Goal: Information Seeking & Learning: Learn about a topic

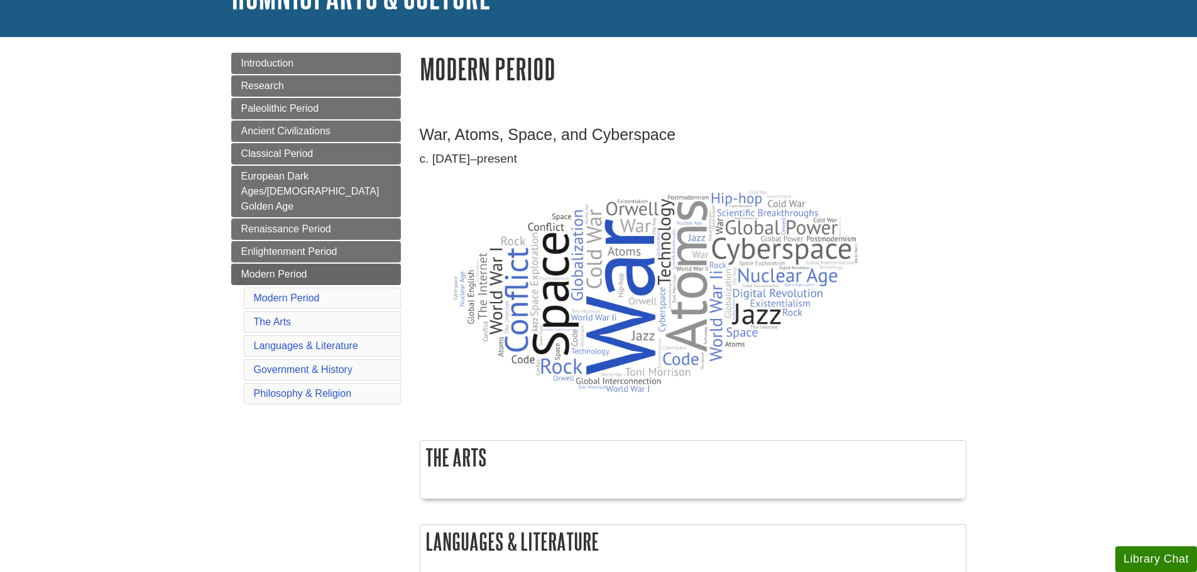
scroll to position [126, 0]
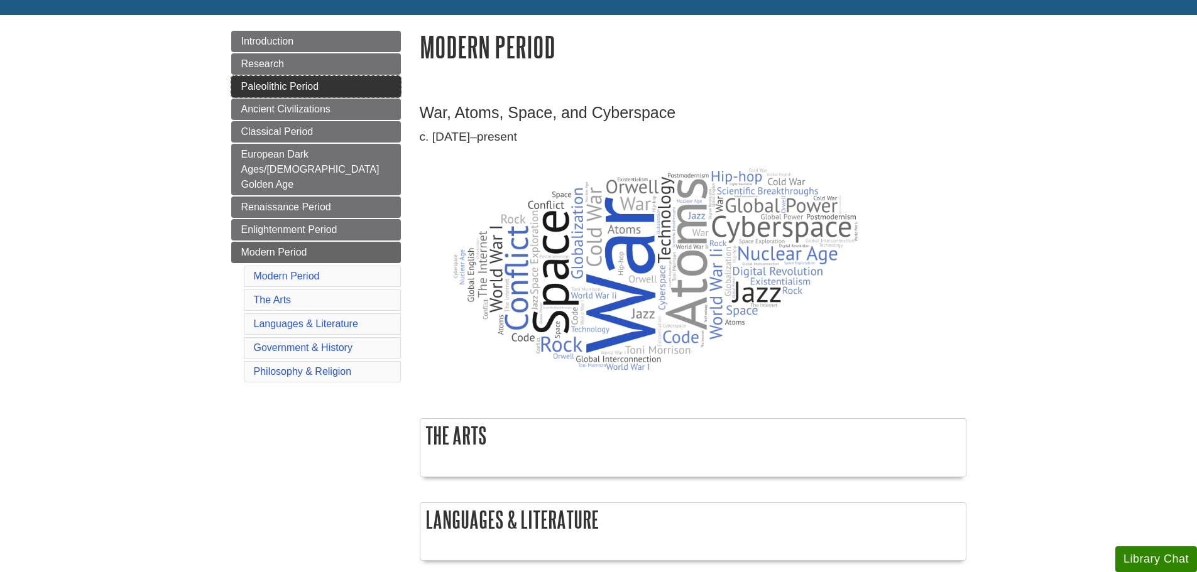
click at [268, 92] on link "Paleolithic Period" at bounding box center [316, 86] width 170 height 21
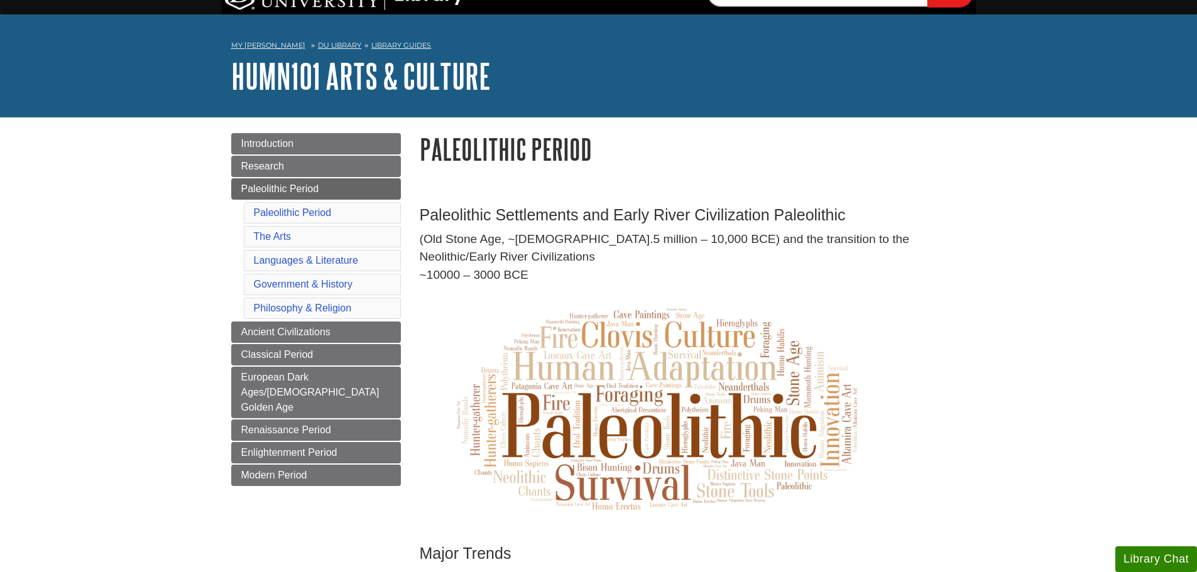
scroll to position [63, 0]
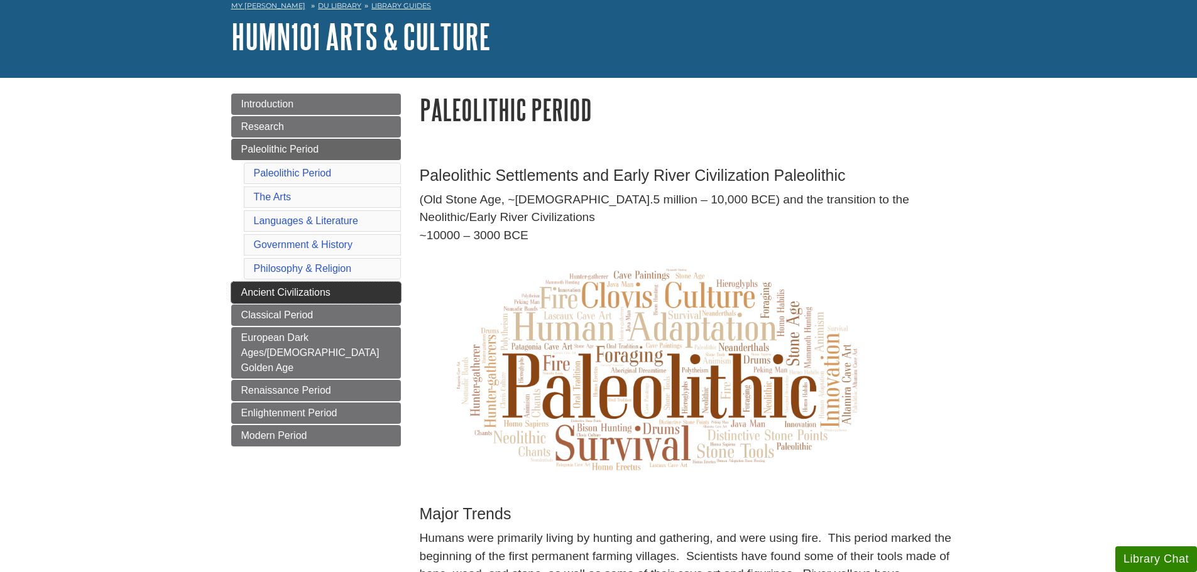
click at [279, 286] on link "Ancient Civilizations" at bounding box center [316, 292] width 170 height 21
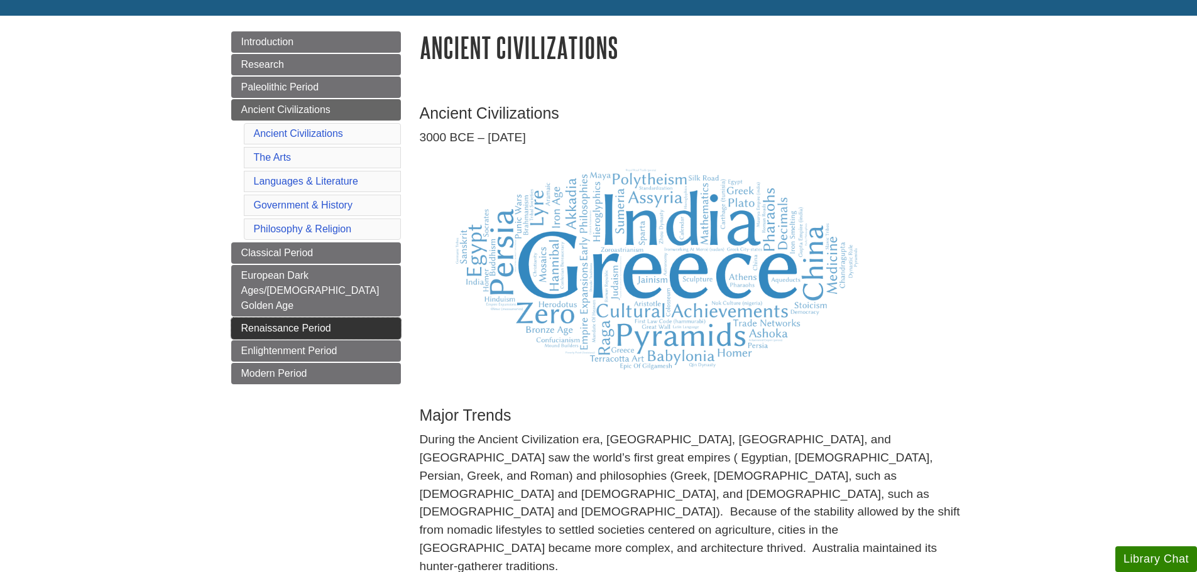
scroll to position [126, 0]
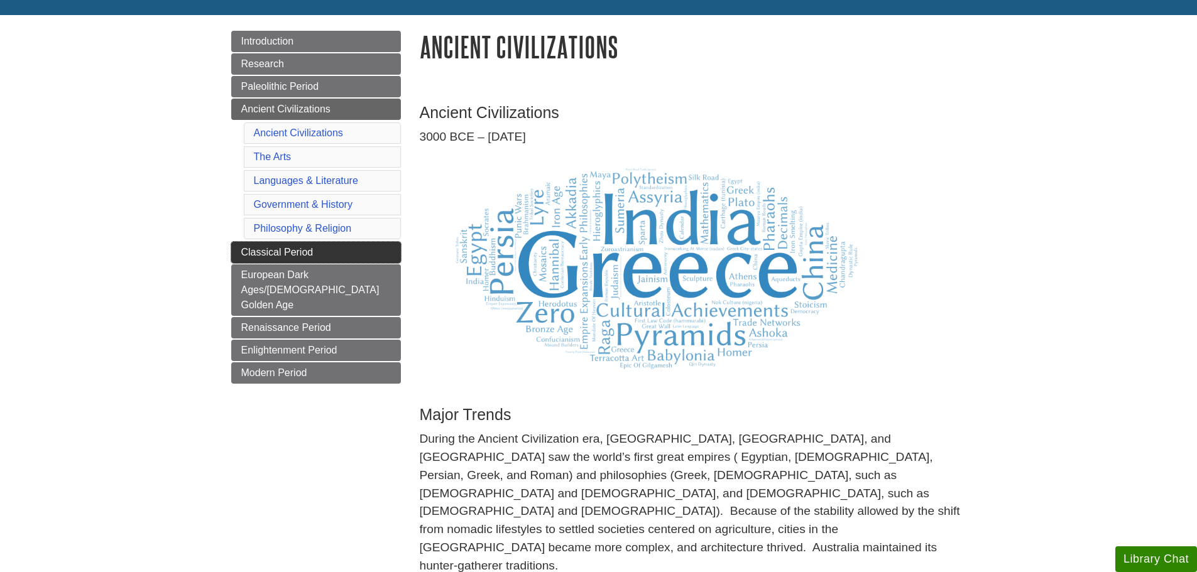
click at [295, 243] on link "Classical Period" at bounding box center [316, 252] width 170 height 21
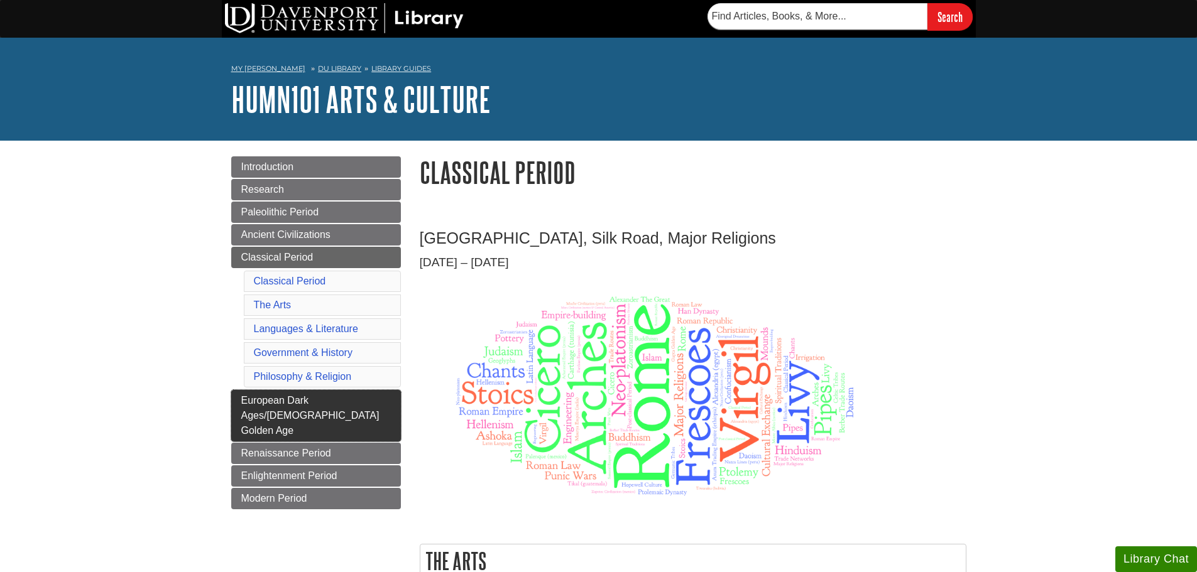
click at [258, 406] on link "European Dark Ages/[DEMOGRAPHIC_DATA] Golden Age" at bounding box center [316, 416] width 170 height 52
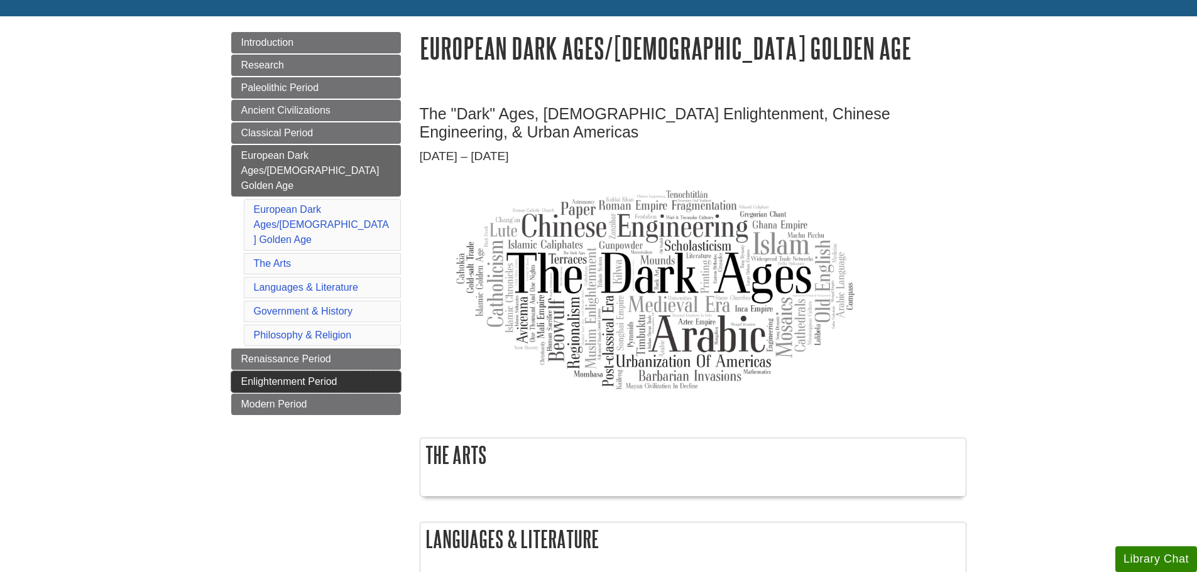
scroll to position [126, 0]
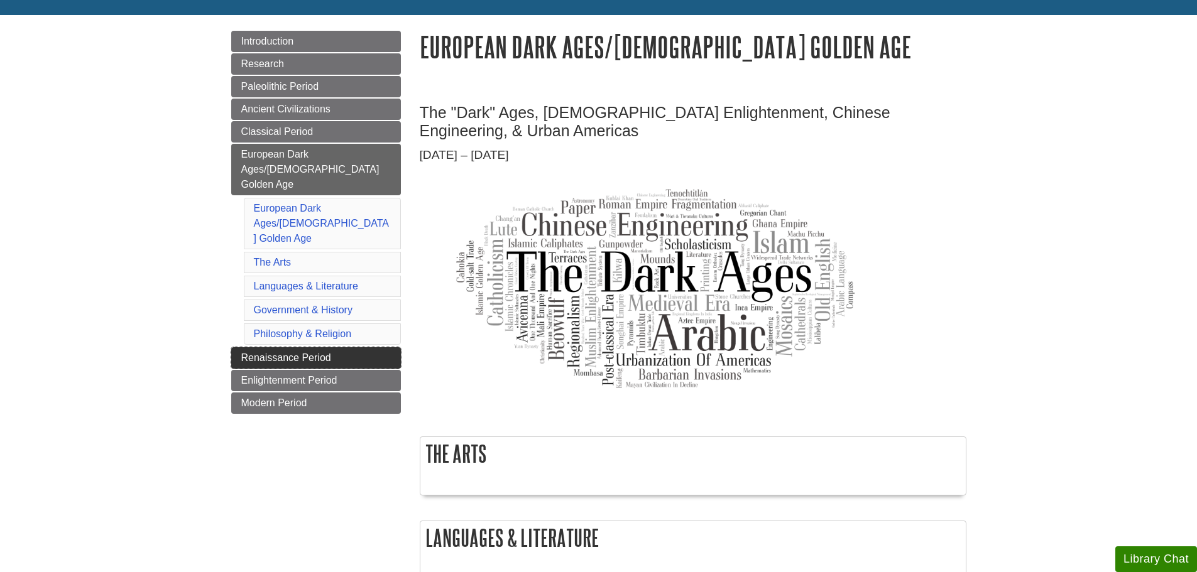
click at [269, 352] on span "Renaissance Period" at bounding box center [286, 357] width 90 height 11
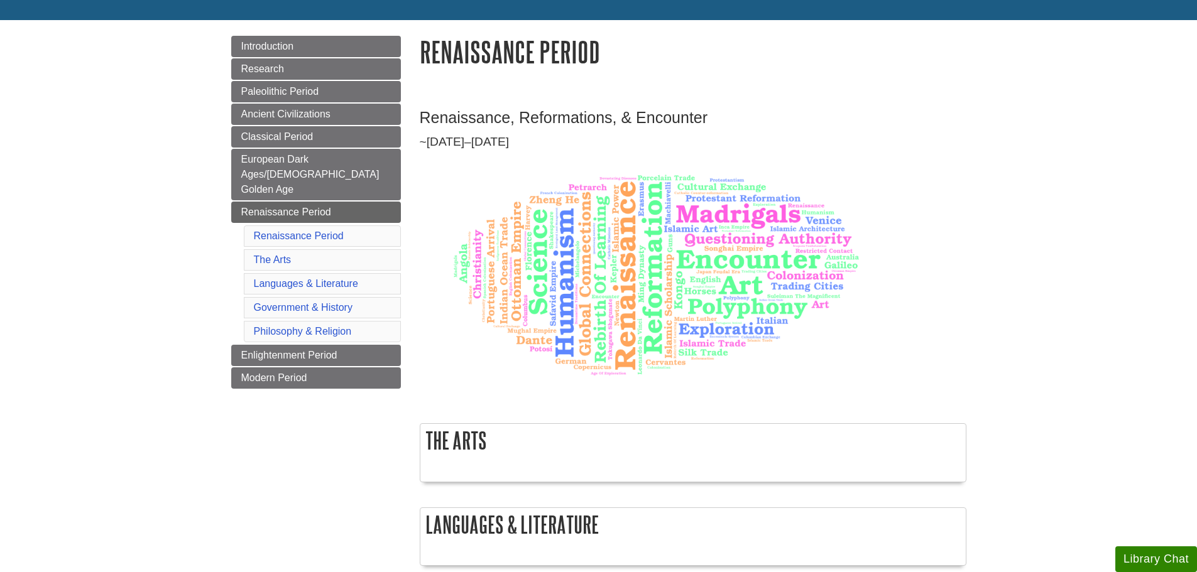
scroll to position [126, 0]
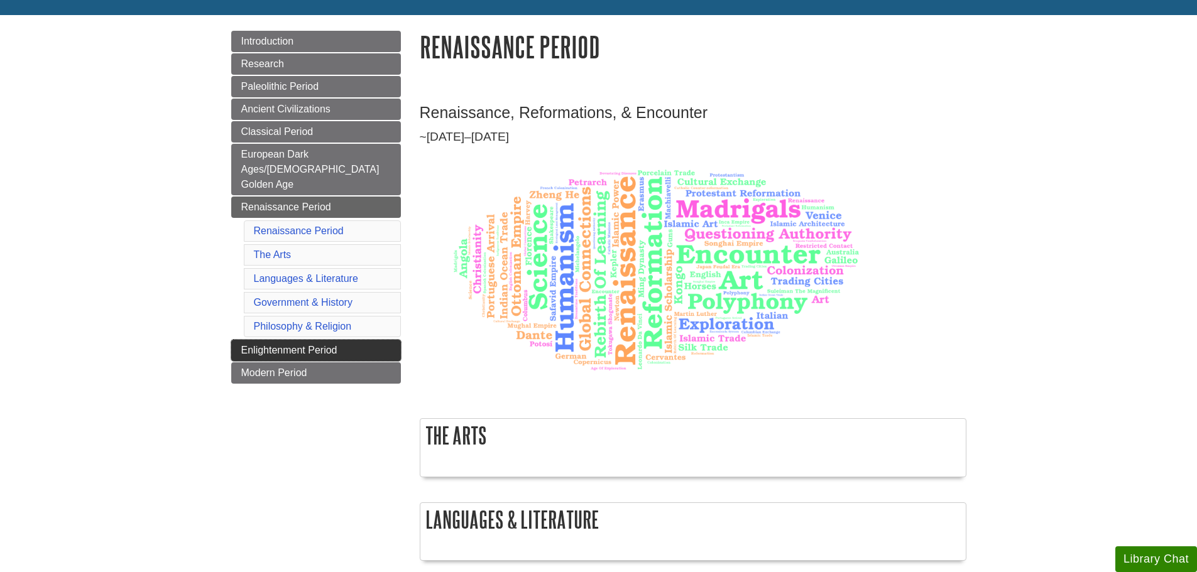
click at [245, 345] on link "Enlightenment Period" at bounding box center [316, 350] width 170 height 21
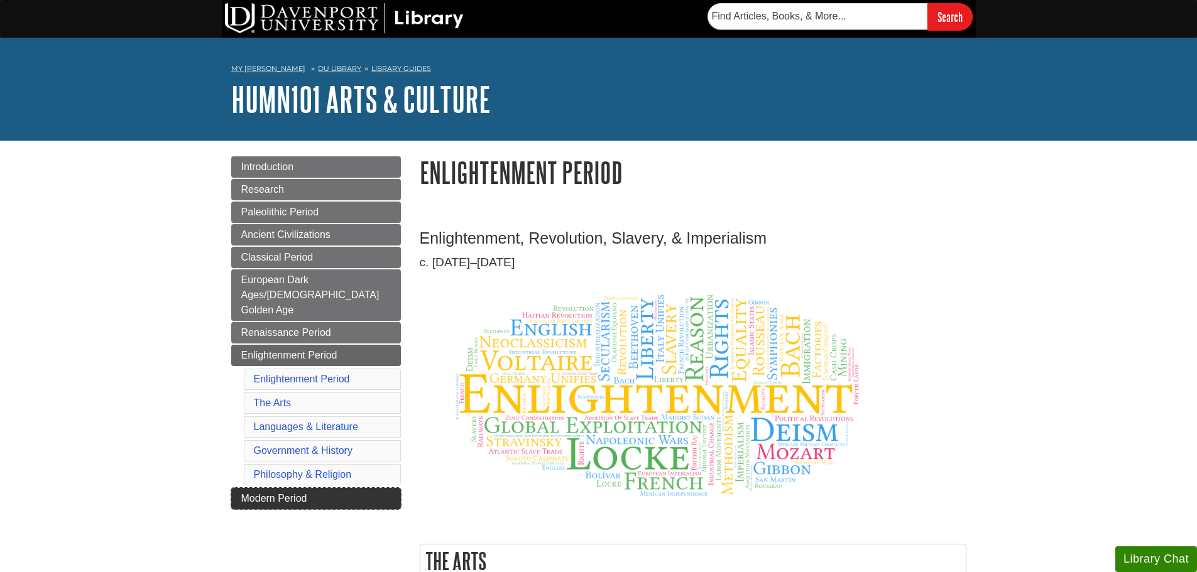
click at [244, 493] on span "Modern Period" at bounding box center [274, 498] width 66 height 11
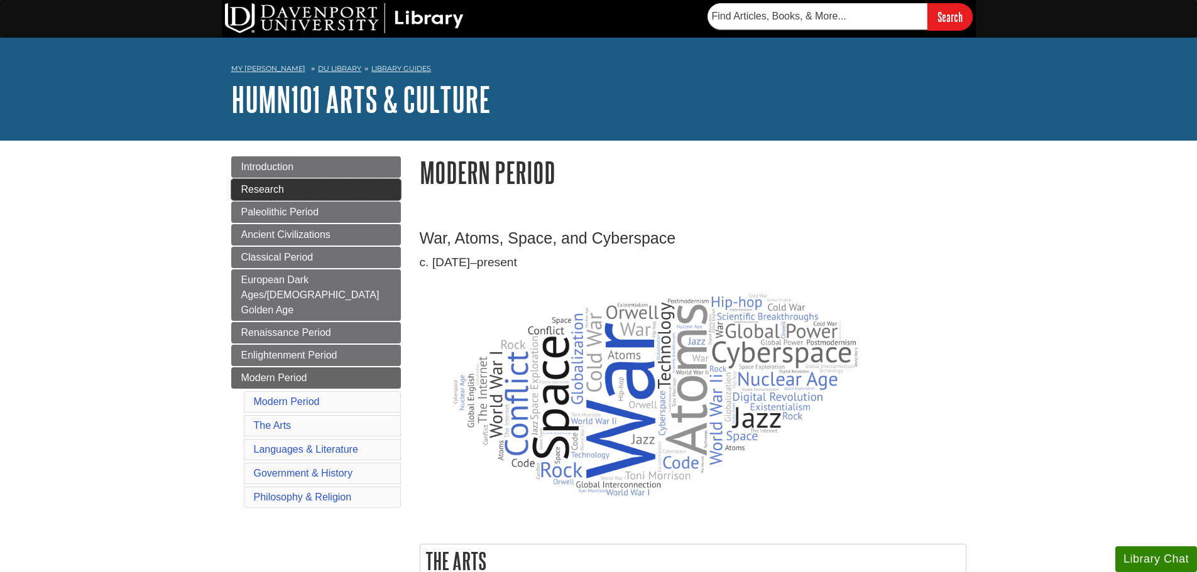
click at [243, 187] on span "Research" at bounding box center [262, 189] width 43 height 11
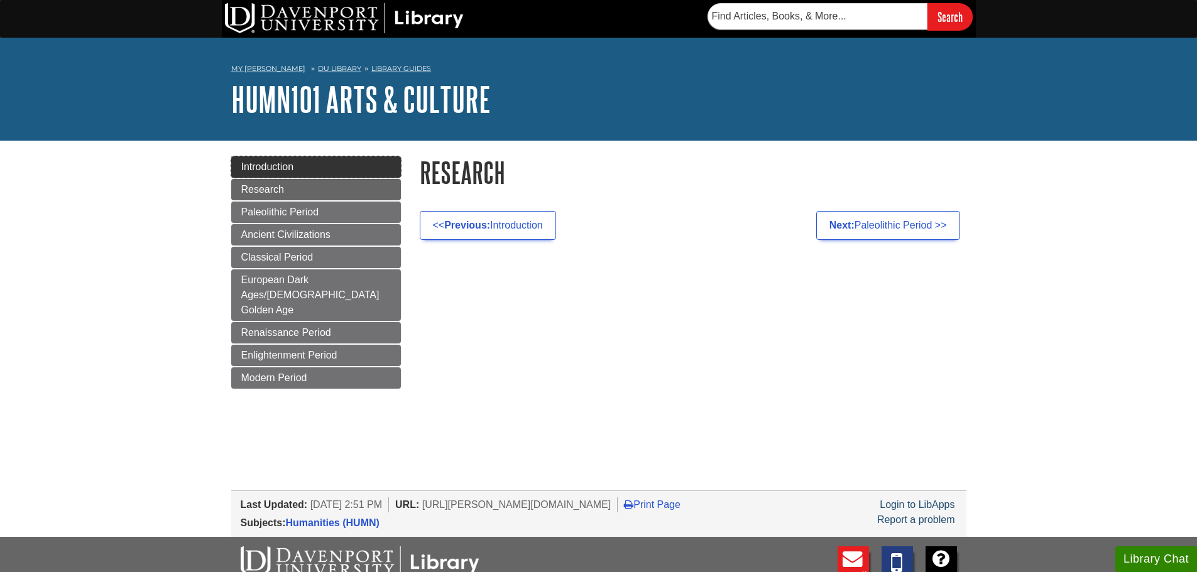
click at [240, 167] on link "Introduction" at bounding box center [316, 166] width 170 height 21
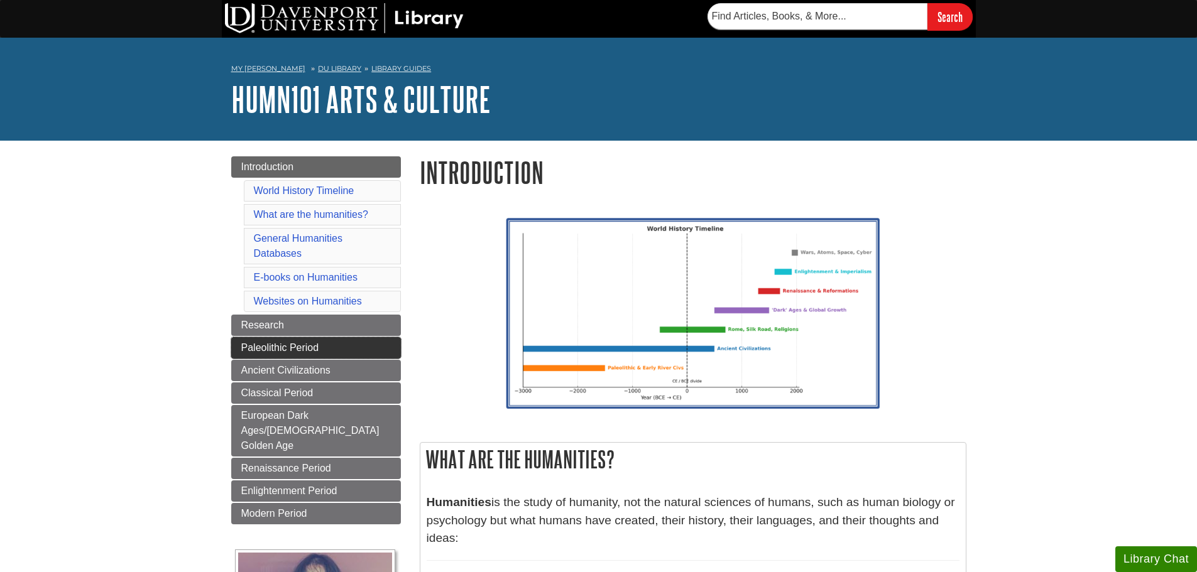
click at [256, 345] on span "Paleolithic Period" at bounding box center [280, 347] width 78 height 11
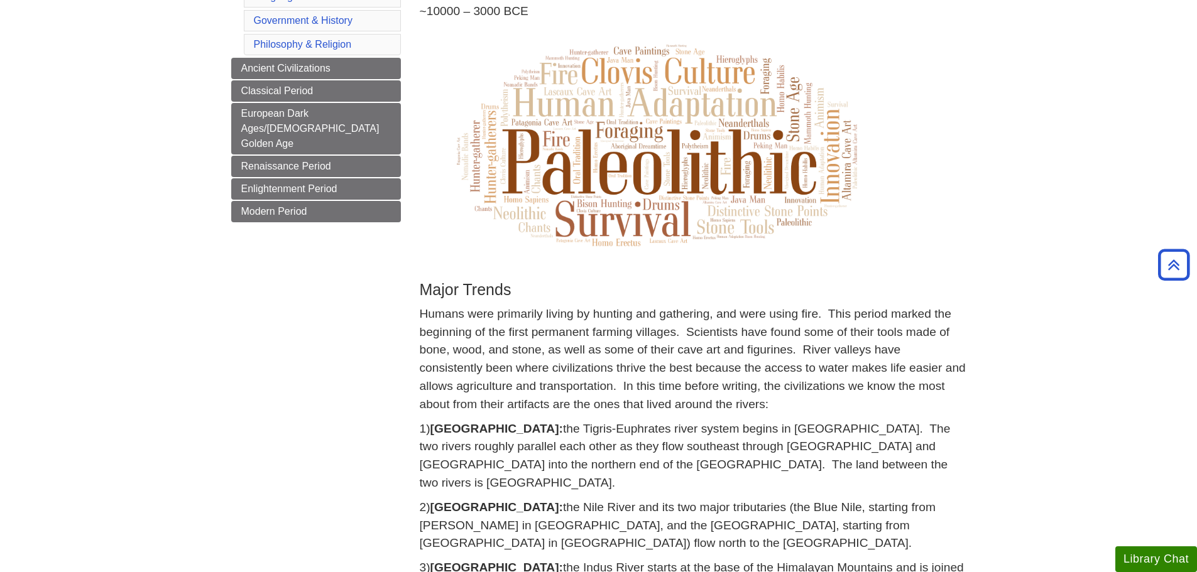
scroll to position [188, 0]
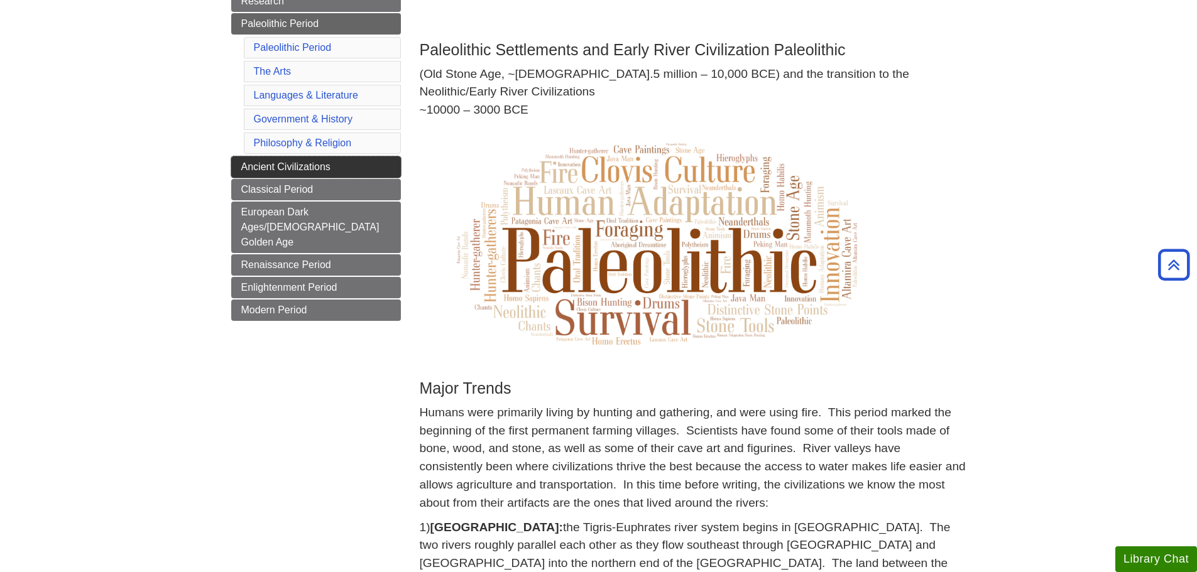
click at [278, 171] on span "Ancient Civilizations" at bounding box center [285, 166] width 89 height 11
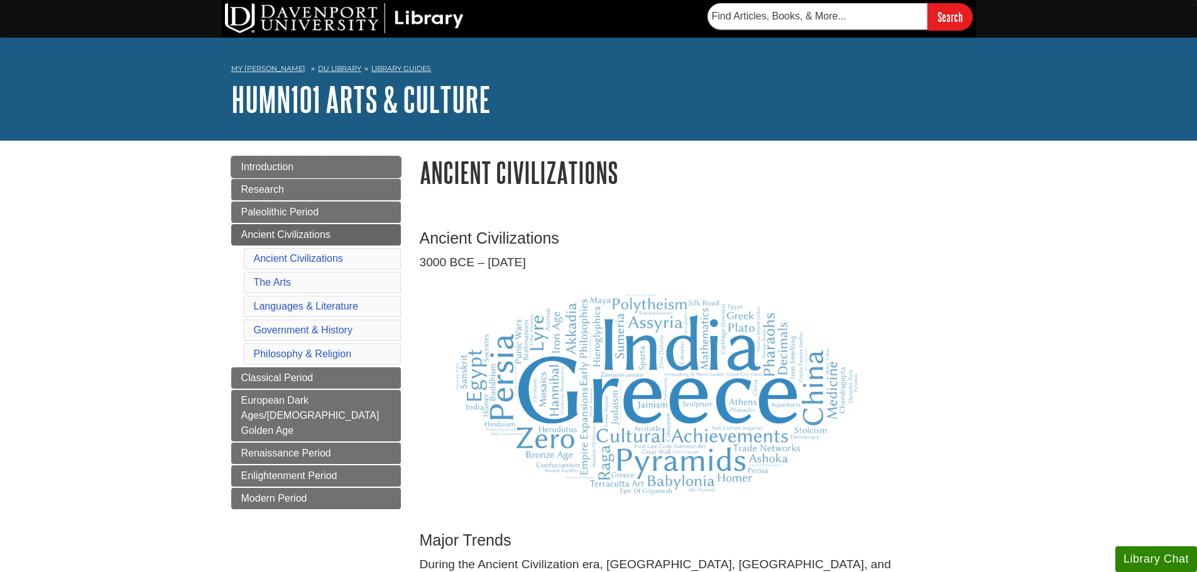
drag, startPoint x: 393, startPoint y: 164, endPoint x: 408, endPoint y: 164, distance: 15.1
click at [393, 164] on link "Introduction" at bounding box center [316, 166] width 170 height 21
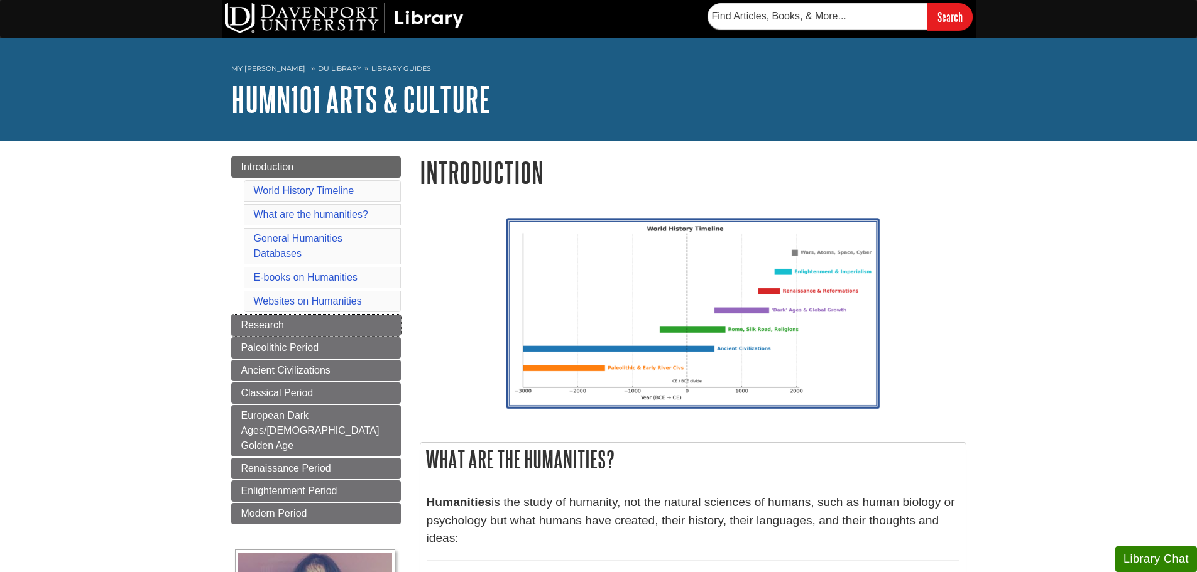
drag, startPoint x: 240, startPoint y: 332, endPoint x: 224, endPoint y: 330, distance: 16.4
click at [240, 332] on link "Research" at bounding box center [316, 325] width 170 height 21
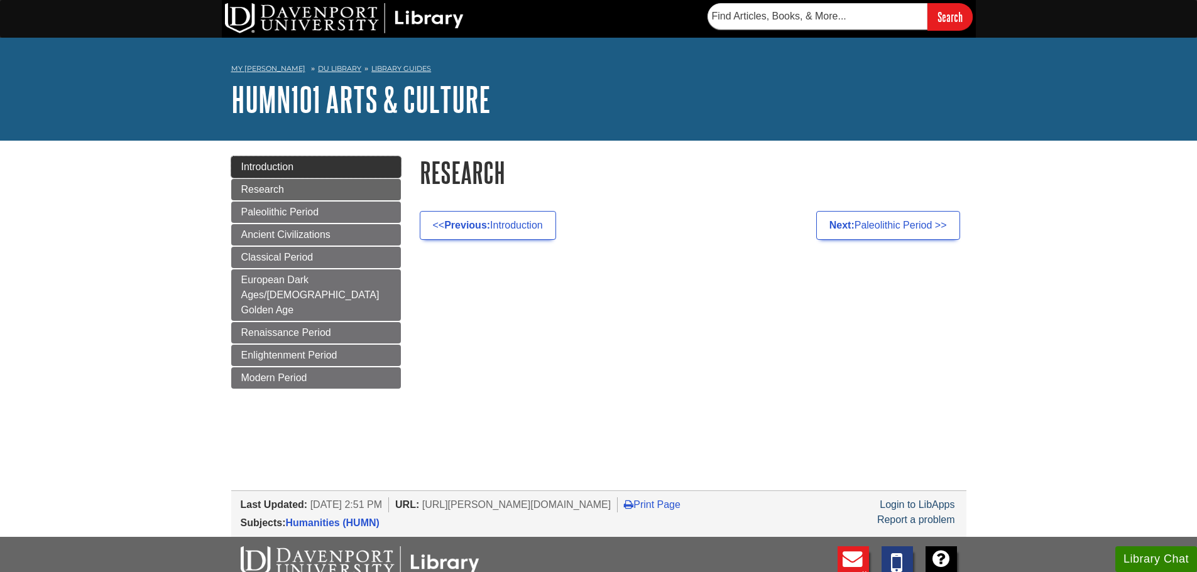
click at [258, 166] on span "Introduction" at bounding box center [267, 166] width 53 height 11
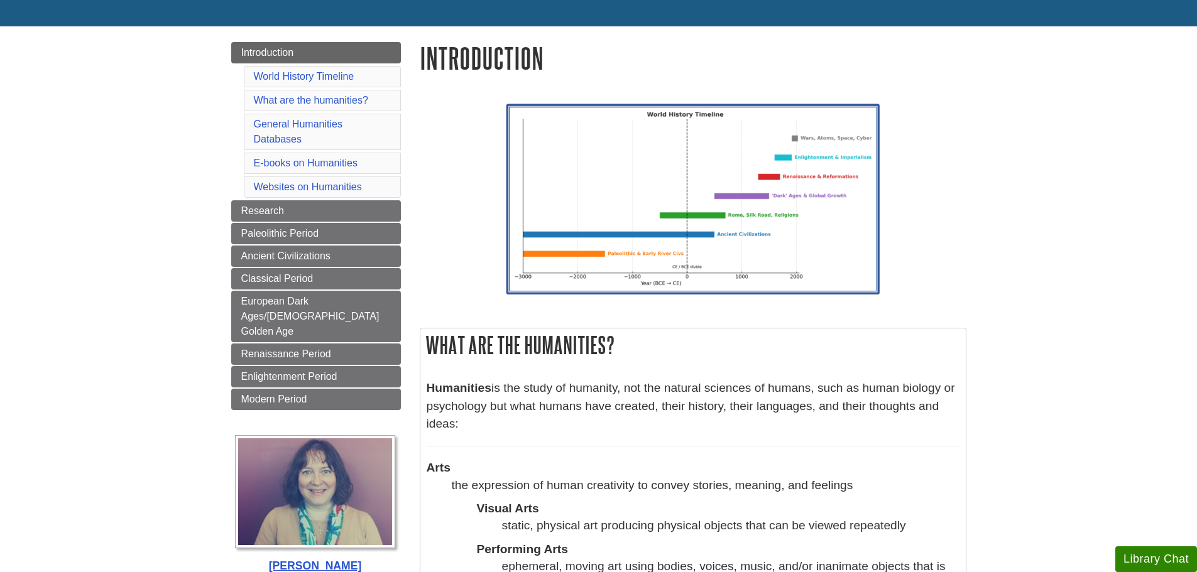
scroll to position [126, 0]
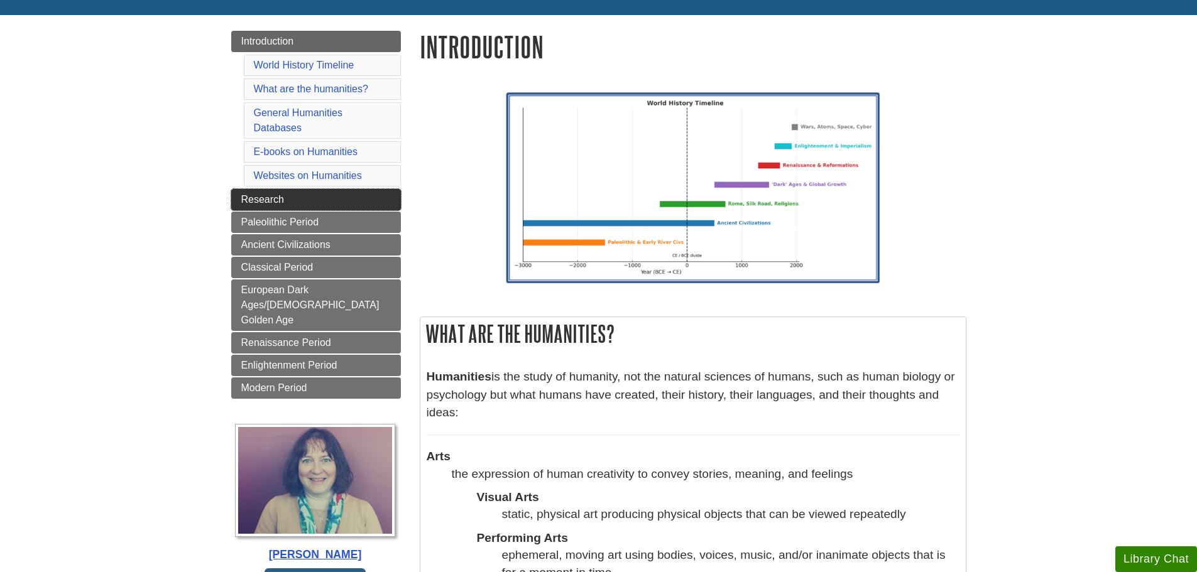
click at [272, 209] on link "Research" at bounding box center [316, 199] width 170 height 21
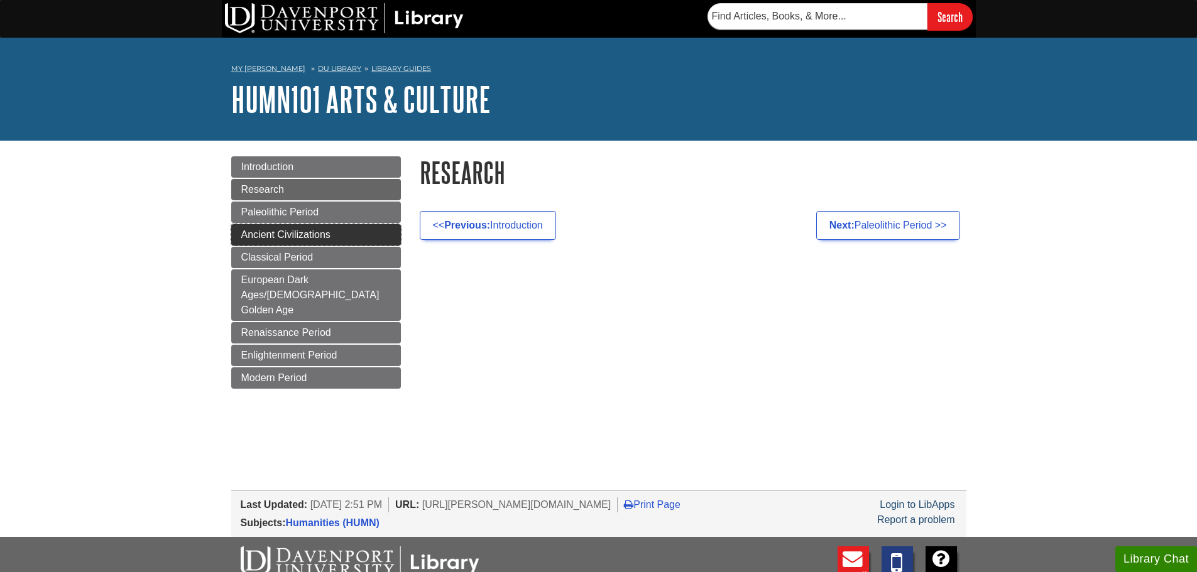
click at [292, 232] on span "Ancient Civilizations" at bounding box center [285, 234] width 89 height 11
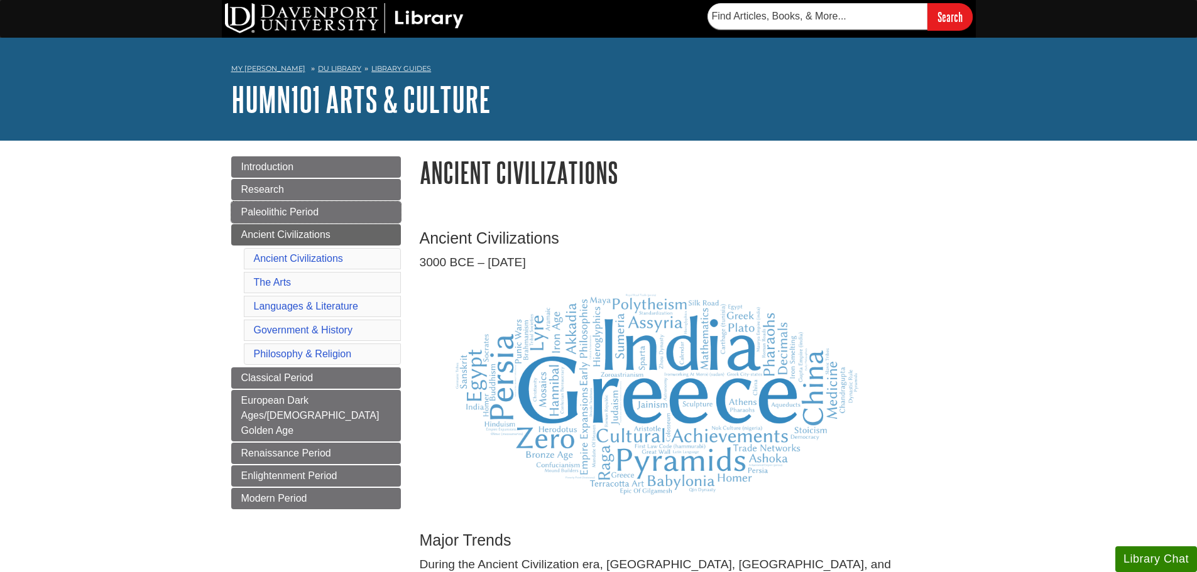
click at [297, 218] on link "Paleolithic Period" at bounding box center [316, 212] width 170 height 21
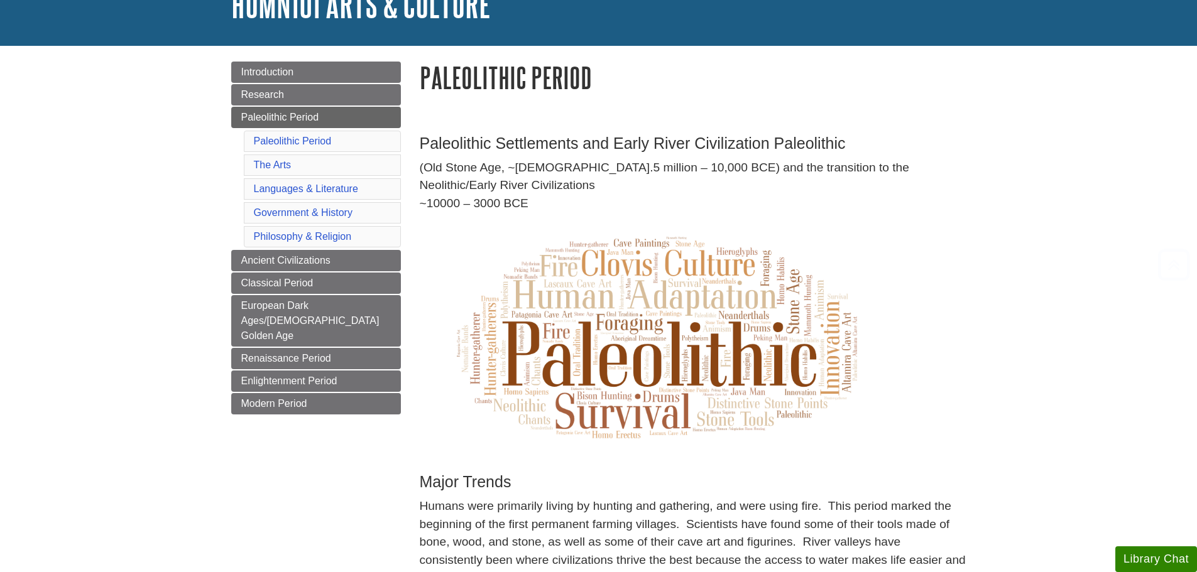
scroll to position [188, 0]
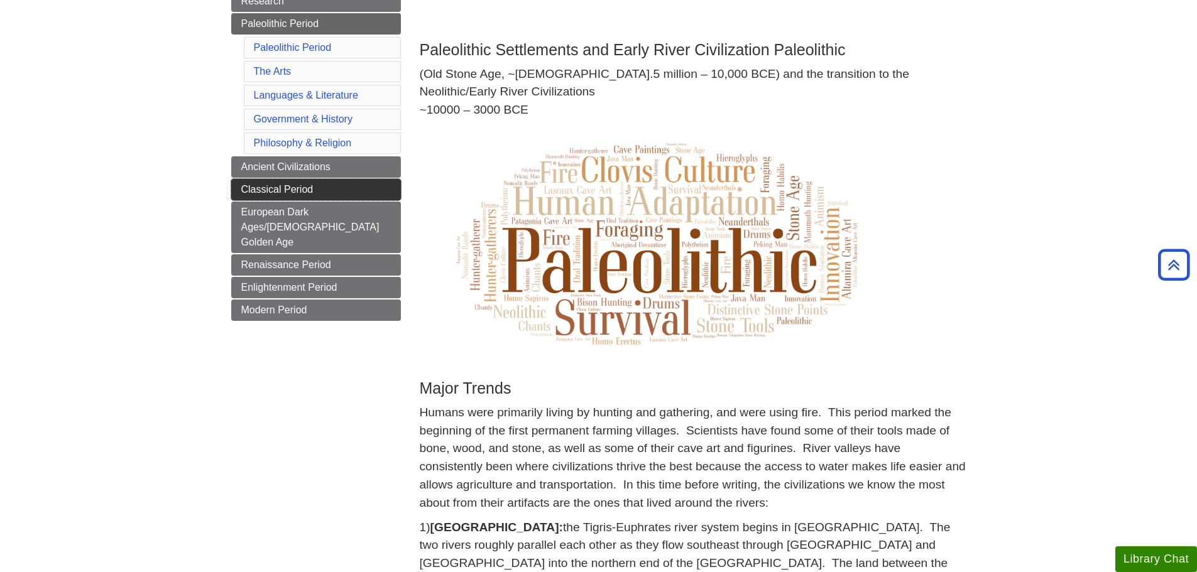
click at [241, 191] on span "Classical Period" at bounding box center [277, 189] width 72 height 11
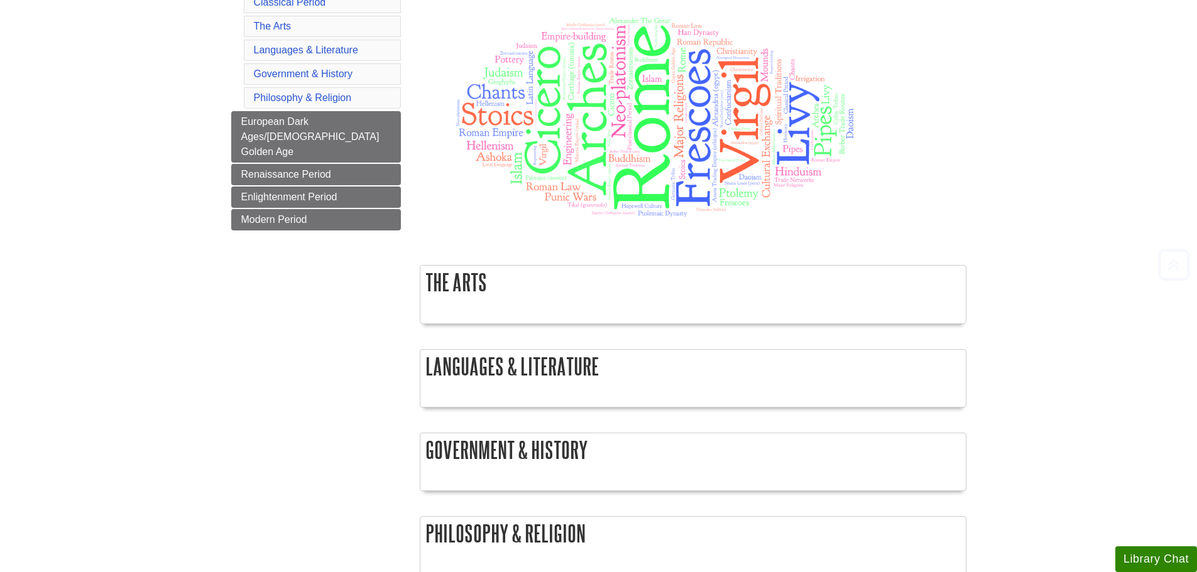
scroll to position [314, 0]
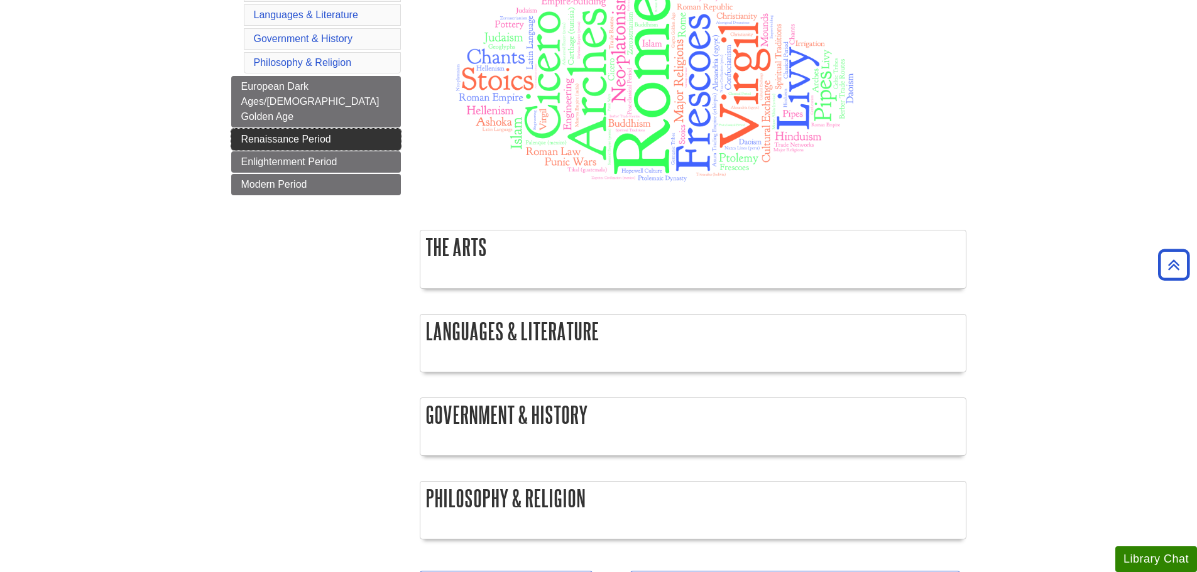
click at [306, 129] on link "Renaissance Period" at bounding box center [316, 139] width 170 height 21
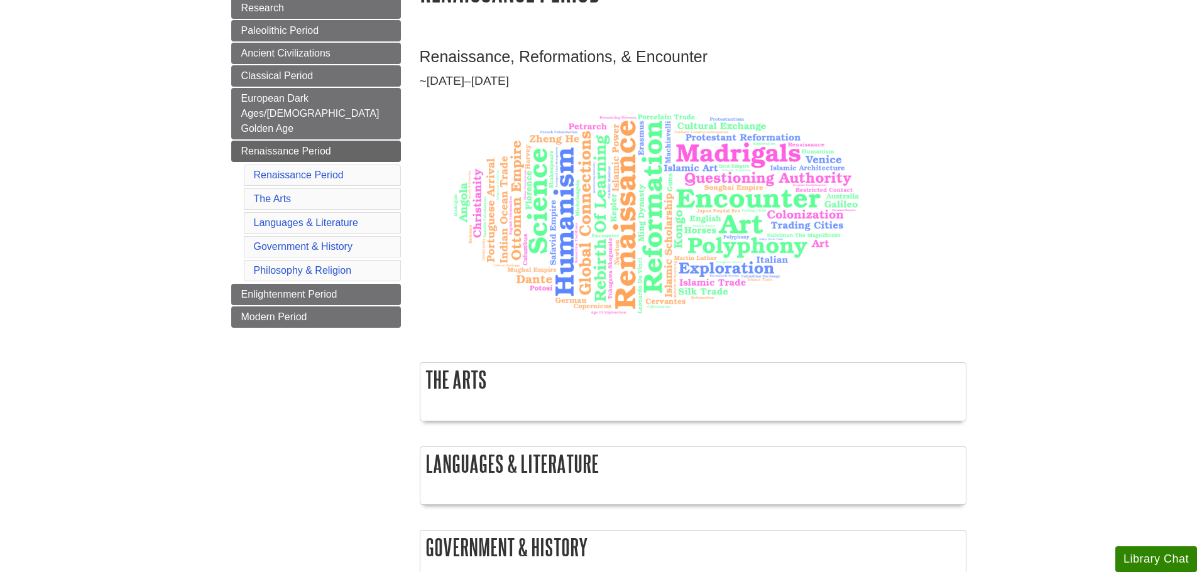
scroll to position [188, 0]
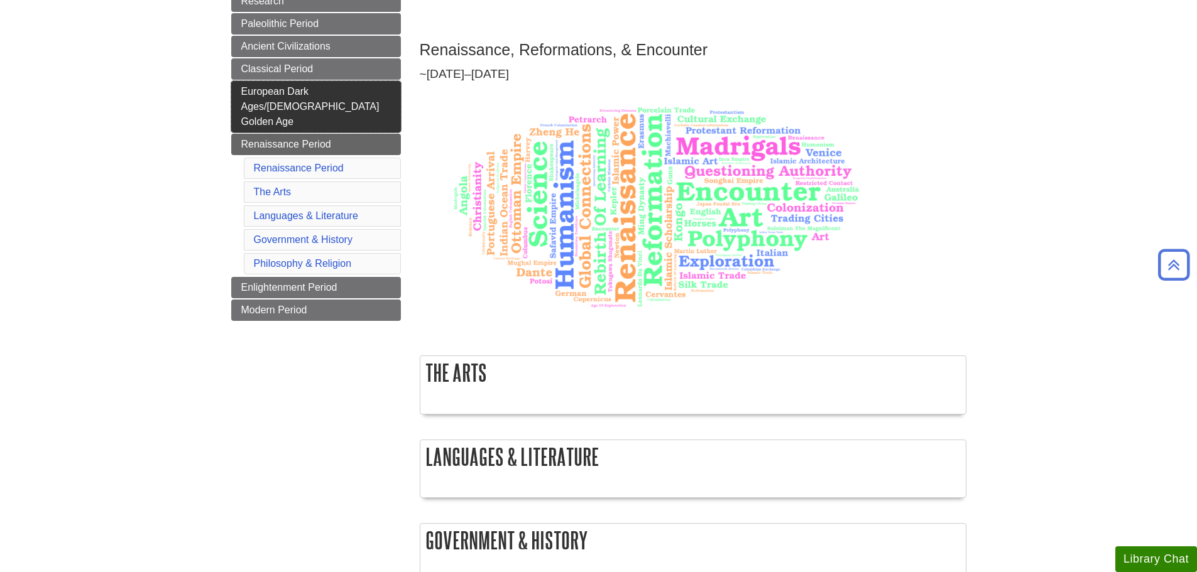
click at [307, 104] on link "European Dark Ages/[DEMOGRAPHIC_DATA] Golden Age" at bounding box center [316, 107] width 170 height 52
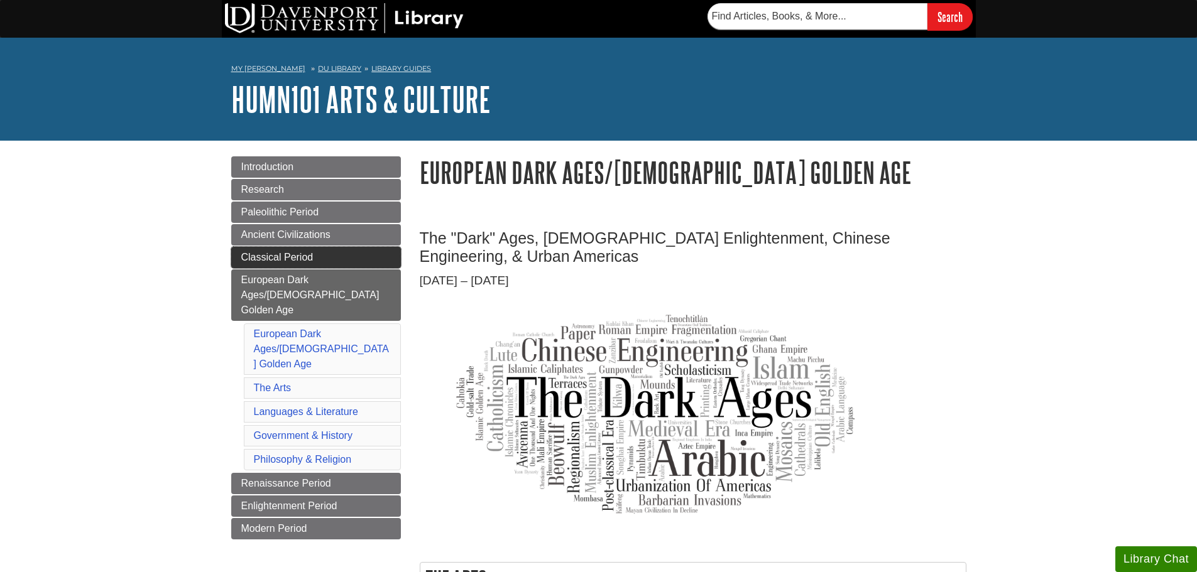
click at [291, 256] on span "Classical Period" at bounding box center [277, 257] width 72 height 11
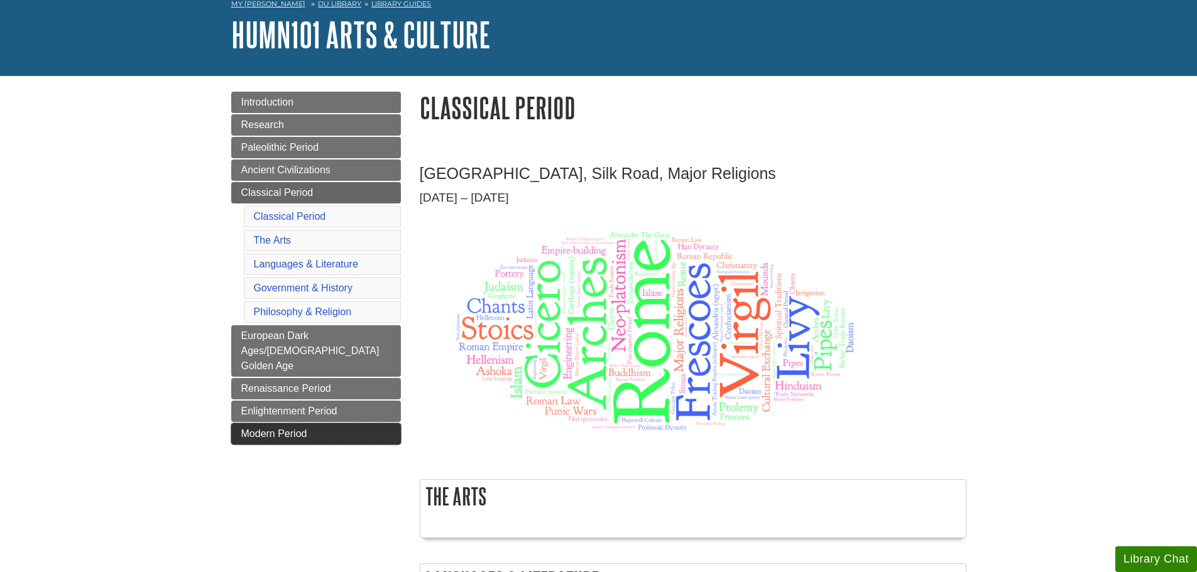
scroll to position [126, 0]
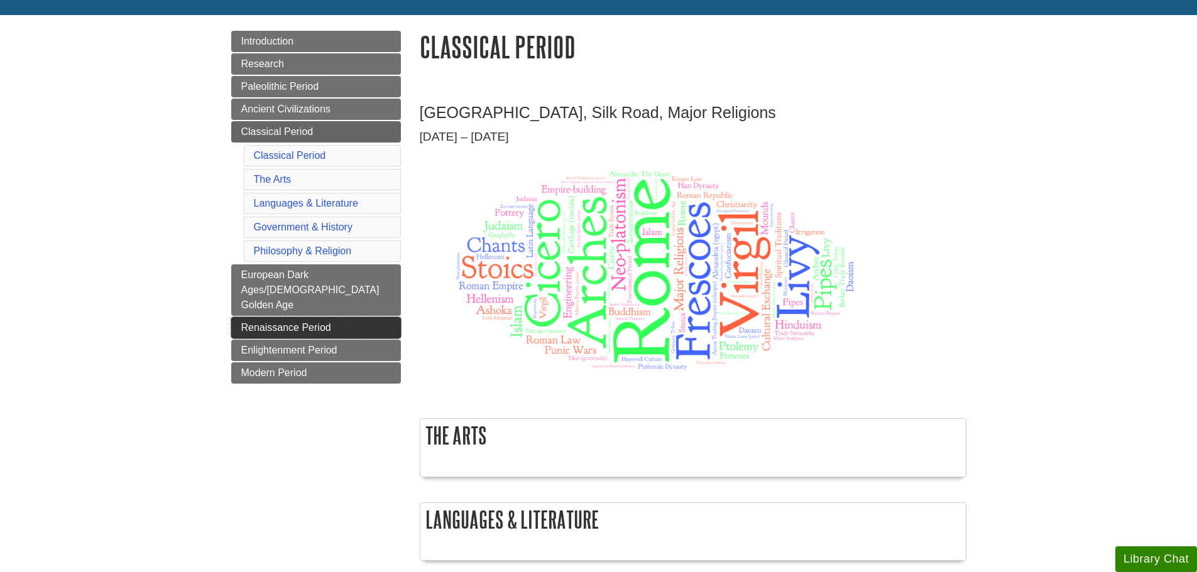
click at [249, 318] on link "Renaissance Period" at bounding box center [316, 327] width 170 height 21
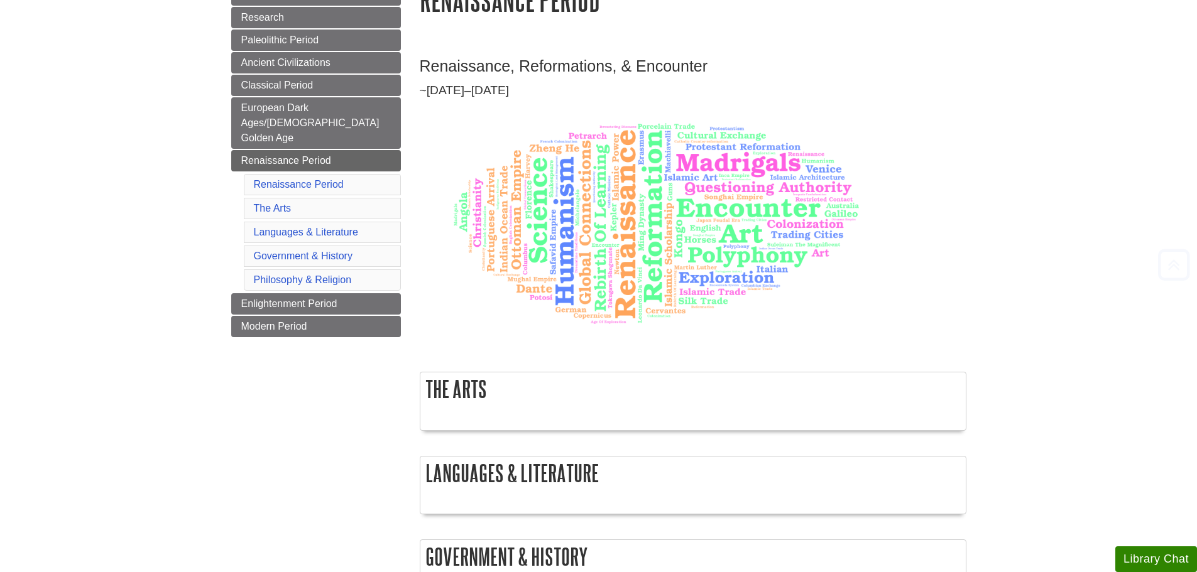
scroll to position [188, 0]
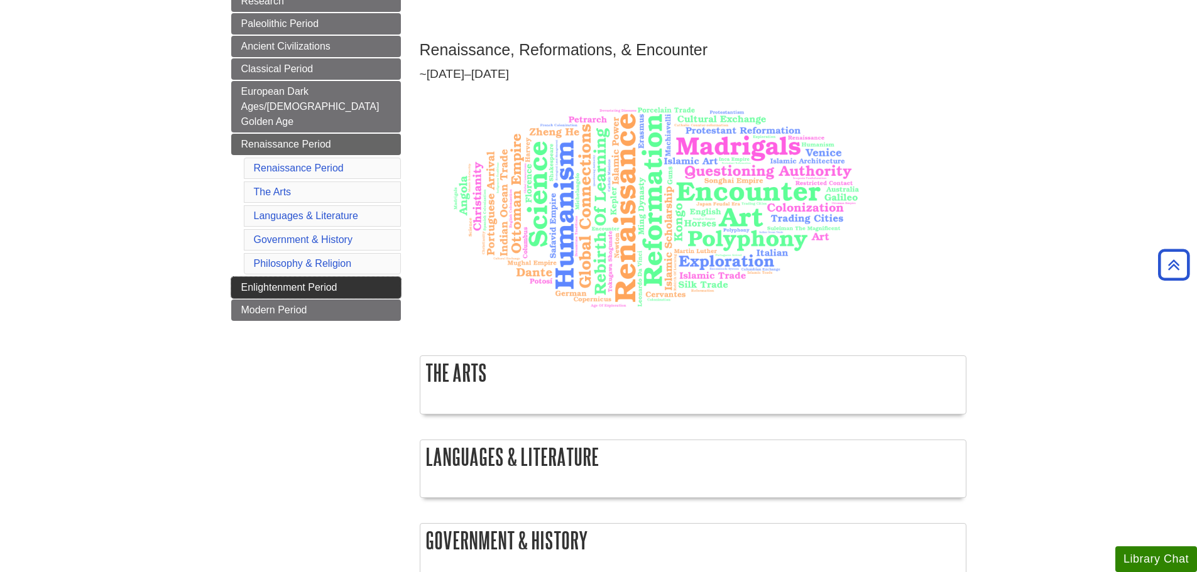
click at [259, 278] on link "Enlightenment Period" at bounding box center [316, 287] width 170 height 21
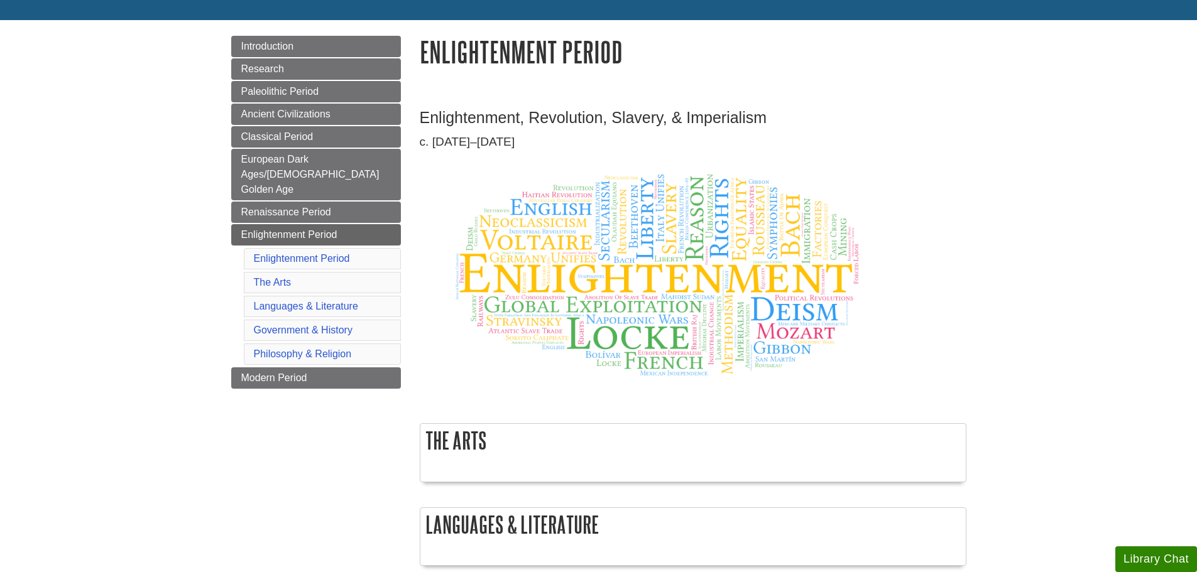
scroll to position [126, 0]
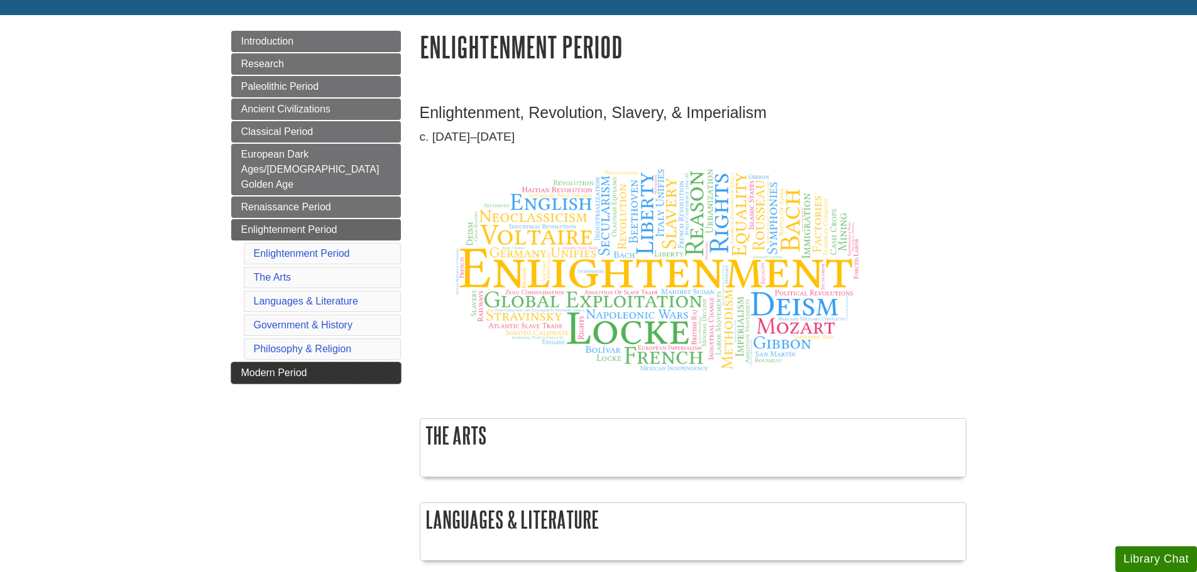
click at [246, 367] on span "Modern Period" at bounding box center [274, 372] width 66 height 11
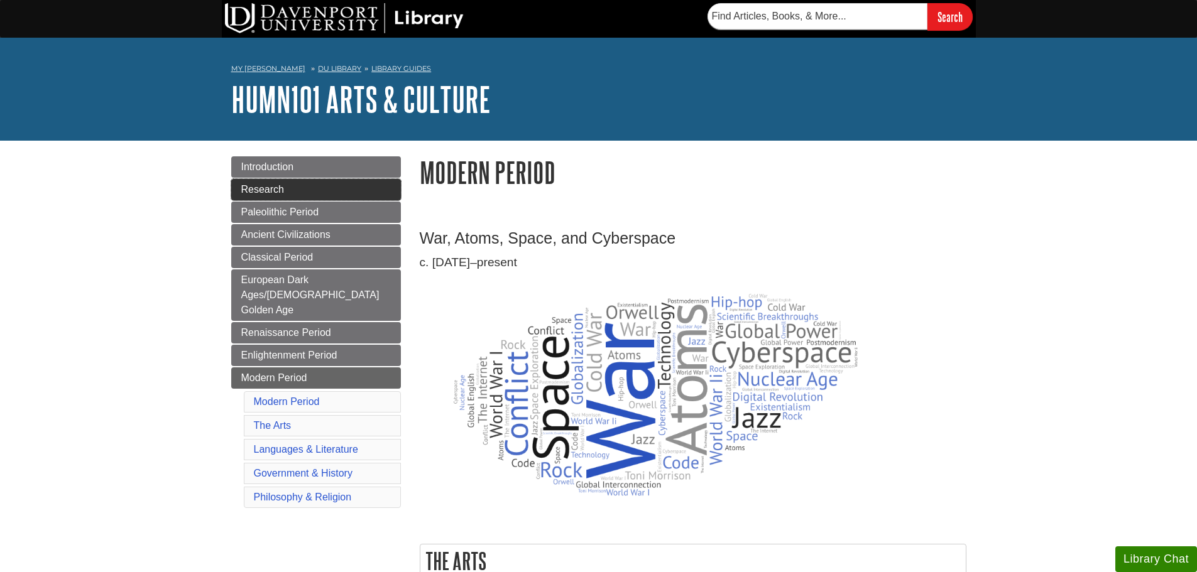
click at [242, 195] on link "Research" at bounding box center [316, 189] width 170 height 21
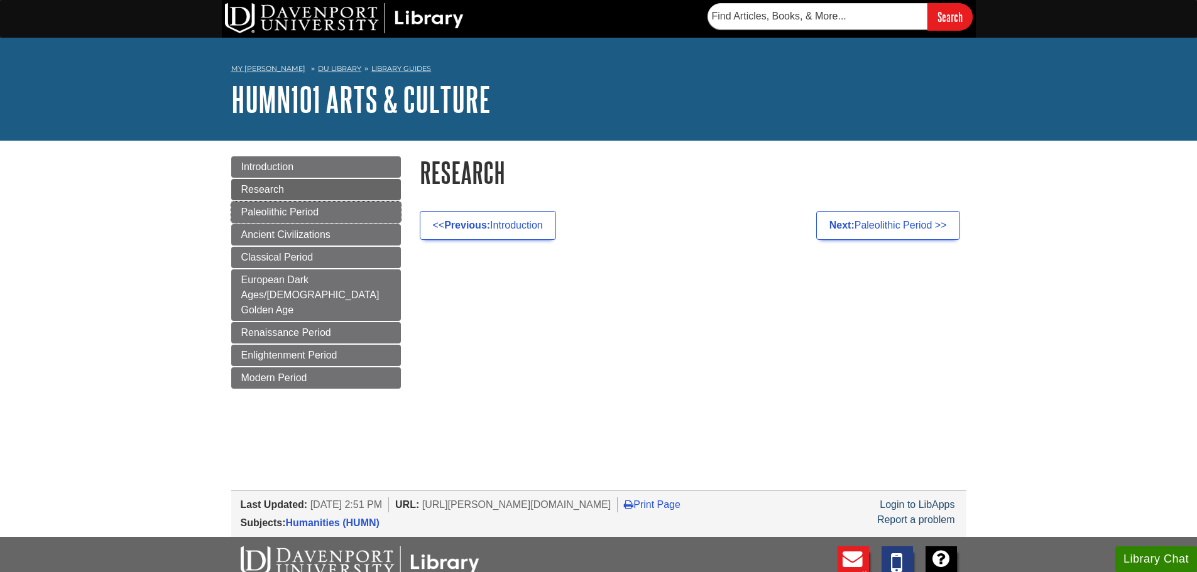
drag, startPoint x: 247, startPoint y: 206, endPoint x: 180, endPoint y: 250, distance: 80.8
click at [247, 207] on span "Paleolithic Period" at bounding box center [280, 212] width 78 height 11
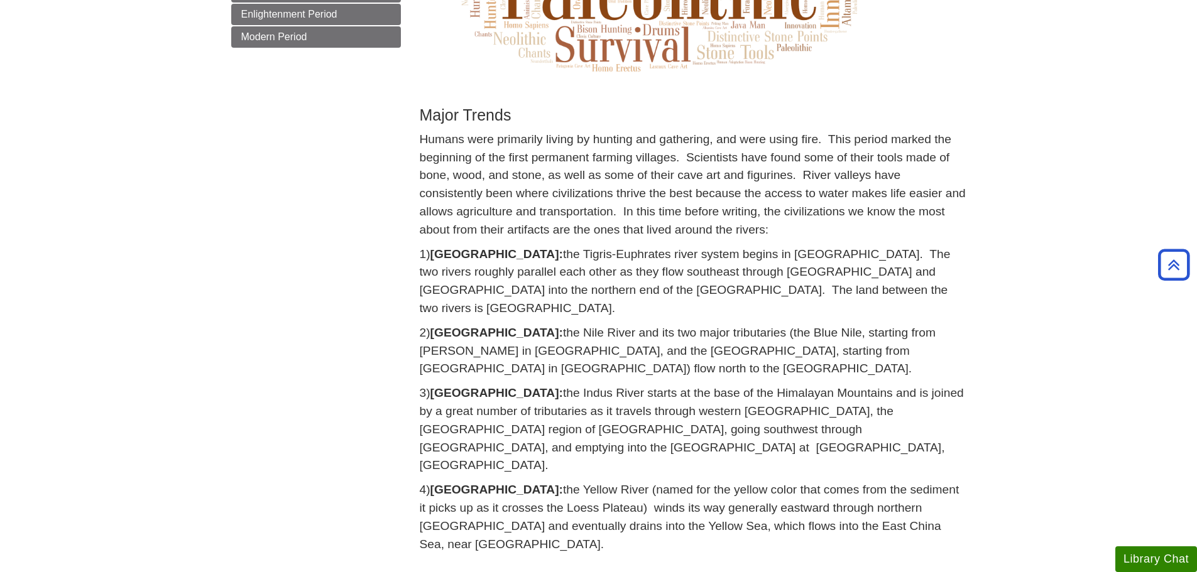
scroll to position [440, 0]
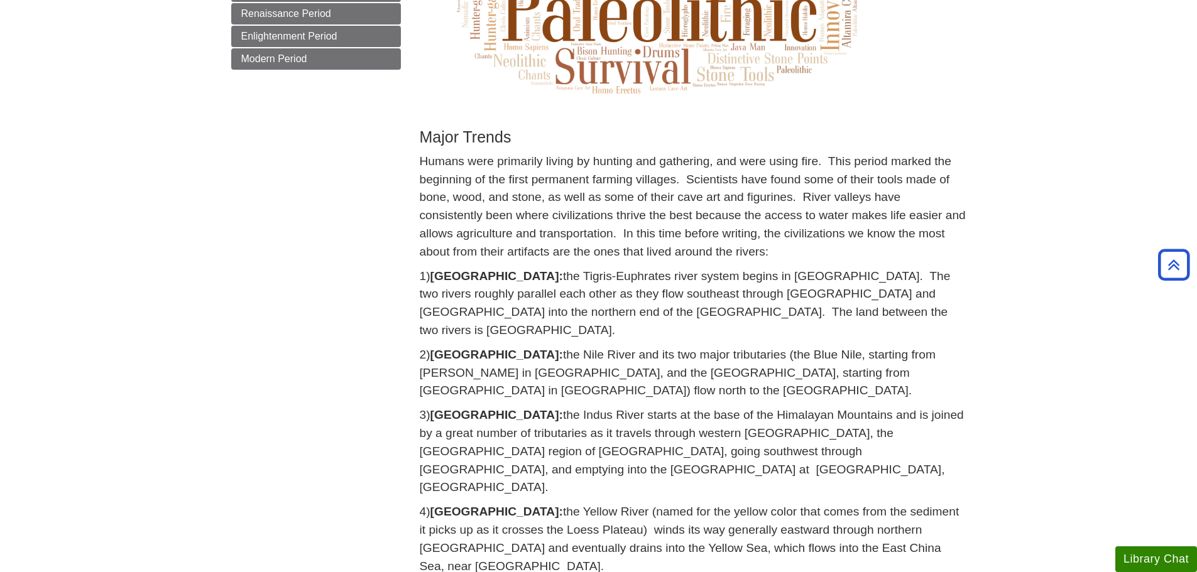
click at [614, 212] on p "Humans were primarily living by hunting and gathering, and were using fire. Thi…" at bounding box center [693, 207] width 546 height 109
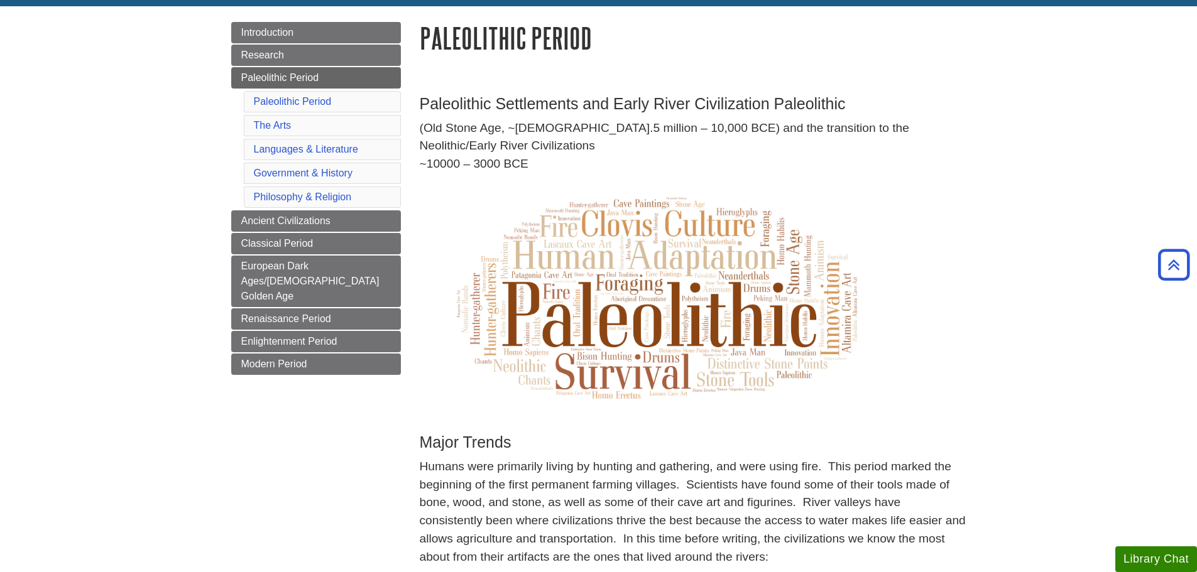
scroll to position [0, 0]
